Goal: Information Seeking & Learning: Learn about a topic

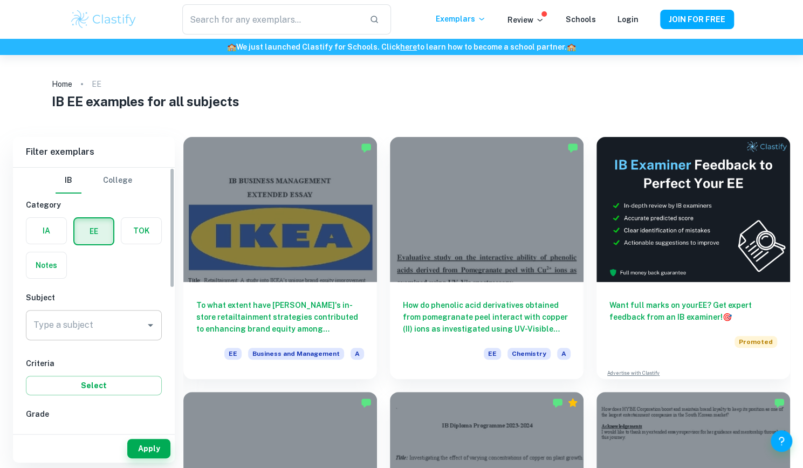
click at [113, 316] on input "Type a subject" at bounding box center [86, 325] width 110 height 20
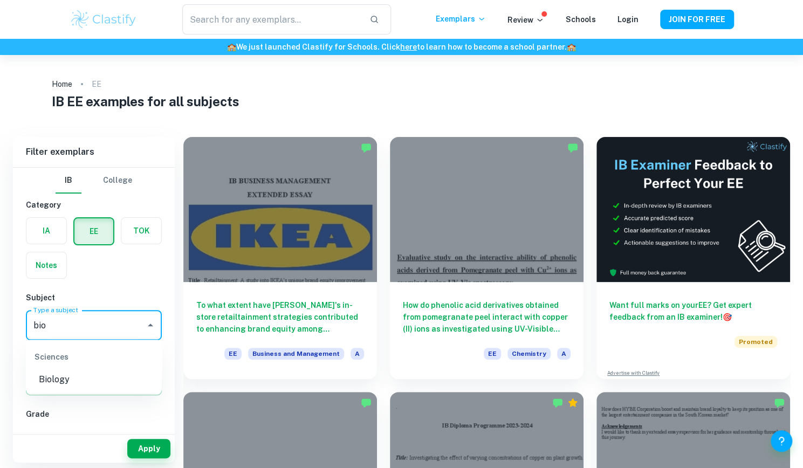
click at [94, 377] on li "Biology" at bounding box center [94, 379] width 136 height 19
type input "Biology"
click at [143, 445] on button "Apply" at bounding box center [148, 448] width 43 height 19
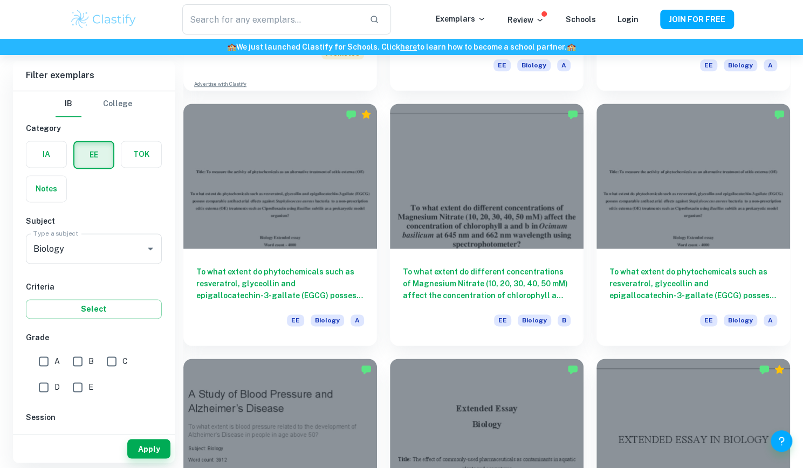
scroll to position [805, 0]
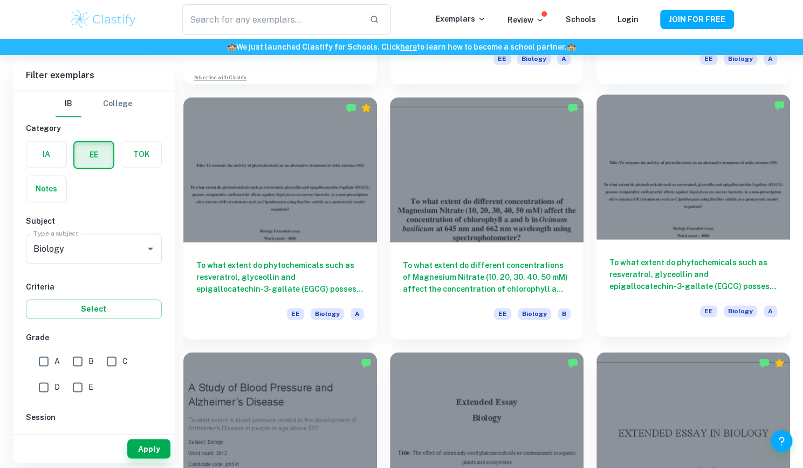
click at [728, 174] on div at bounding box center [693, 166] width 194 height 145
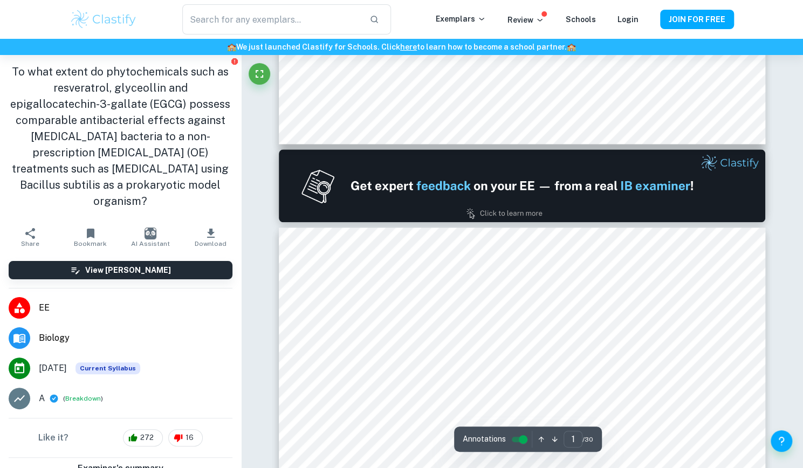
type input "2"
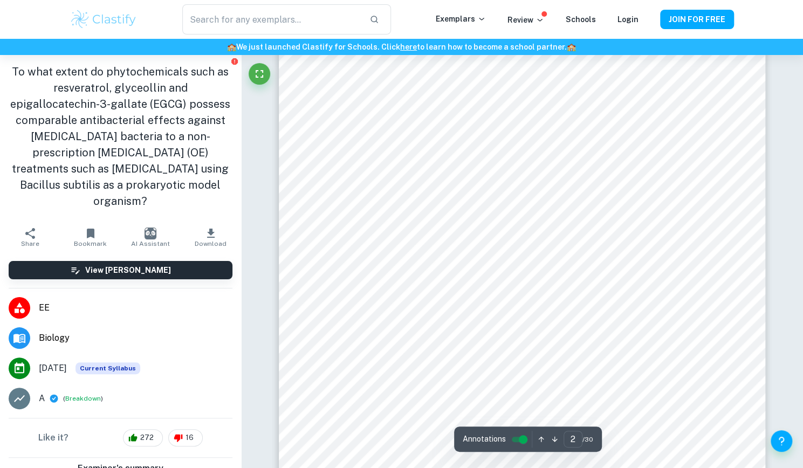
scroll to position [857, 0]
click at [547, 273] on div at bounding box center [531, 276] width 328 height 21
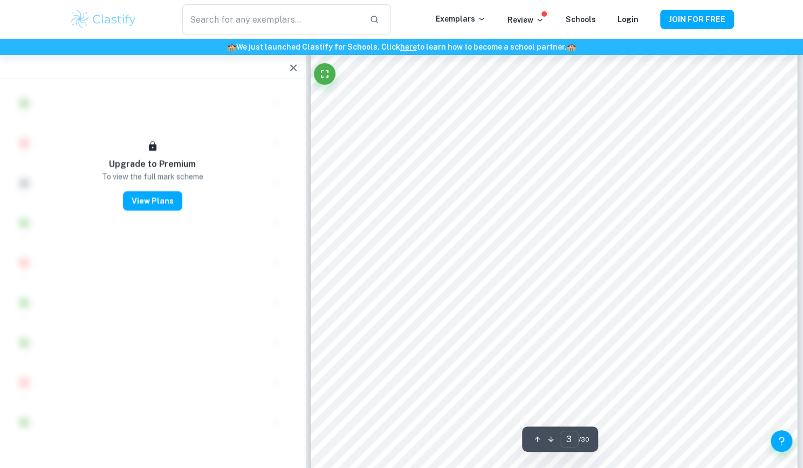
scroll to position [1567, 0]
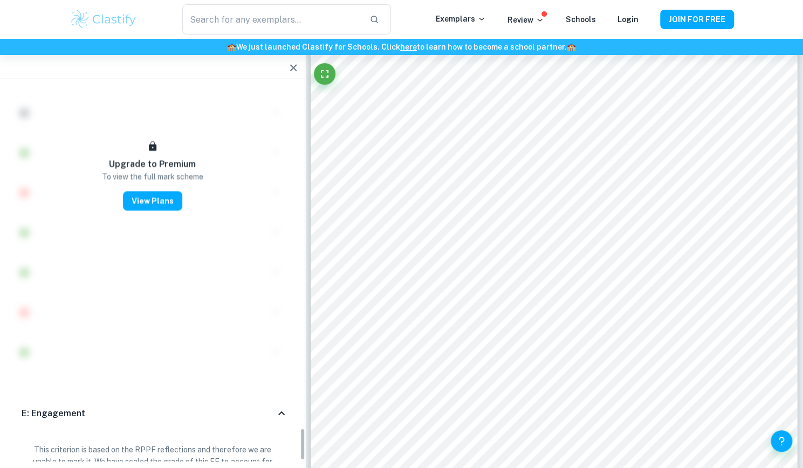
scroll to position [3943, 0]
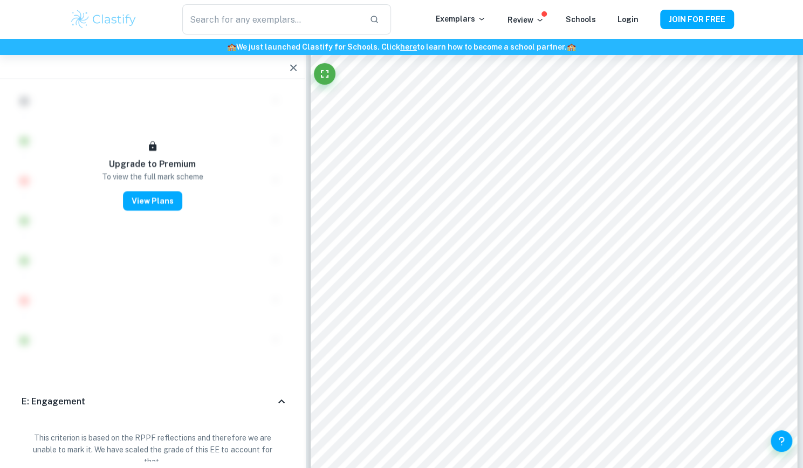
click at [278, 395] on icon at bounding box center [281, 401] width 13 height 13
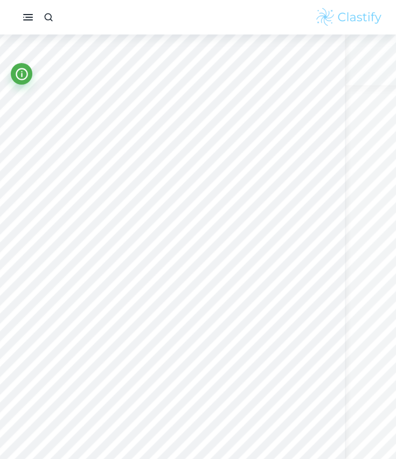
scroll to position [645, 50]
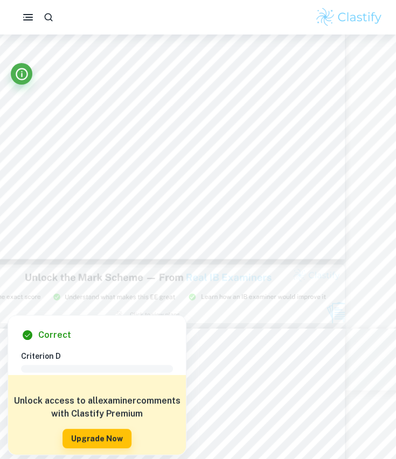
type input "3"
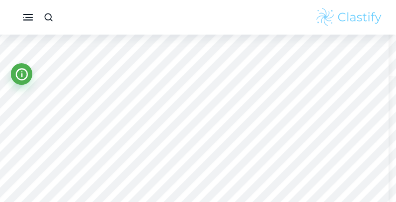
scroll to position [1280, 0]
